Goal: Check status: Check status

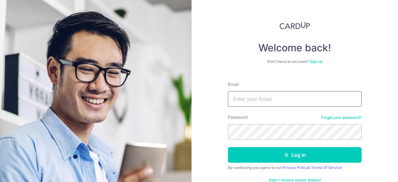
type input "KAYEJAYe87@gmail.com"
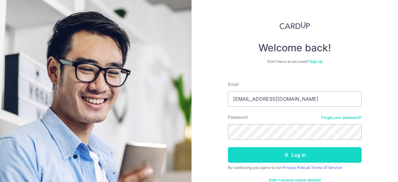
click at [268, 159] on button "Log in" at bounding box center [295, 155] width 134 height 16
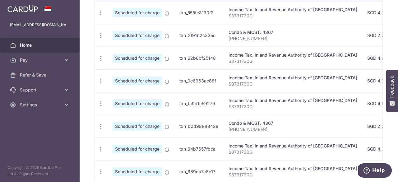
scroll to position [155, 0]
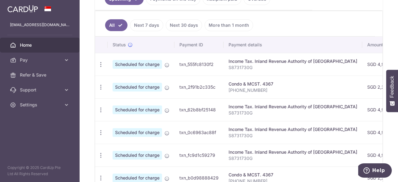
click at [264, 87] on p "[PHONE_NUMBER]" at bounding box center [292, 90] width 129 height 6
click at [268, 84] on div "Condo & MCST. 4367" at bounding box center [292, 84] width 129 height 6
click at [282, 82] on div "Condo & MCST. 4367" at bounding box center [292, 84] width 129 height 6
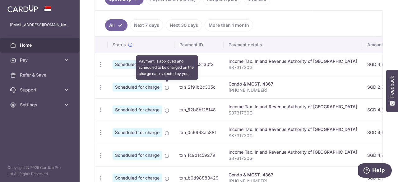
click at [166, 85] on icon at bounding box center [166, 87] width 5 height 5
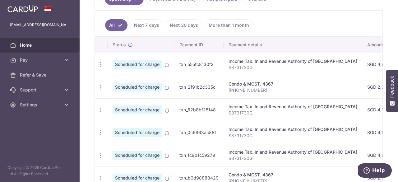
click at [289, 83] on div "Condo & MCST. 4367" at bounding box center [292, 84] width 129 height 6
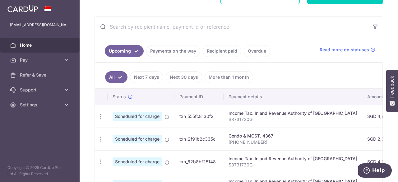
click at [147, 76] on link "Next 7 days" at bounding box center [146, 77] width 33 height 12
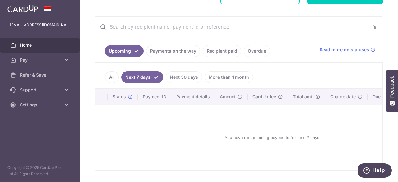
click at [112, 78] on link "All" at bounding box center [112, 77] width 14 height 12
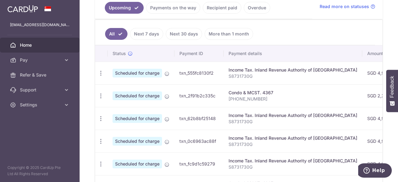
scroll to position [155, 0]
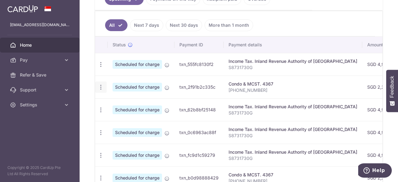
click at [102, 89] on div "Update payment Cancel payment" at bounding box center [101, 87] width 12 height 12
click at [101, 86] on icon "button" at bounding box center [101, 87] width 7 height 7
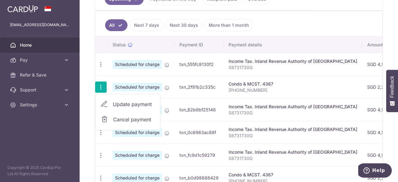
click at [270, 93] on td "Condo & MCST. 4367 612-15-09" at bounding box center [292, 87] width 139 height 23
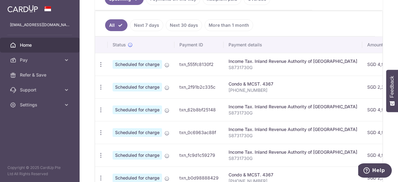
click at [284, 81] on div "Condo & MCST. 4367" at bounding box center [292, 84] width 129 height 6
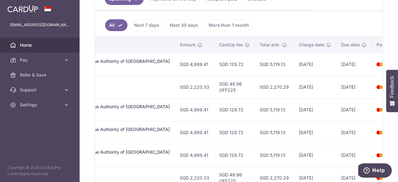
scroll to position [0, 199]
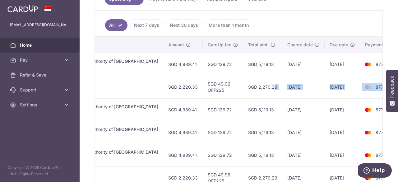
drag, startPoint x: 360, startPoint y: 85, endPoint x: 240, endPoint y: 85, distance: 120.0
click at [240, 85] on tr "Update payment Cancel payment Scheduled for charge txn_2f91b2c335c Condo & MCST…" at bounding box center [151, 87] width 511 height 23
click at [243, 85] on td "SGD 2,270.29" at bounding box center [262, 87] width 39 height 23
drag, startPoint x: 365, startPoint y: 84, endPoint x: 235, endPoint y: 85, distance: 130.2
click at [235, 85] on tr "Update payment Cancel payment Scheduled for charge txn_2f91b2c335c Condo & MCST…" at bounding box center [151, 87] width 511 height 23
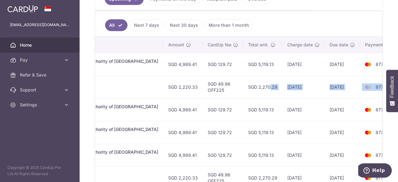
click at [243, 85] on td "SGD 2,270.29" at bounding box center [262, 87] width 39 height 23
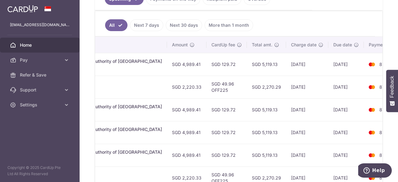
scroll to position [0, 200]
